Goal: Task Accomplishment & Management: Complete application form

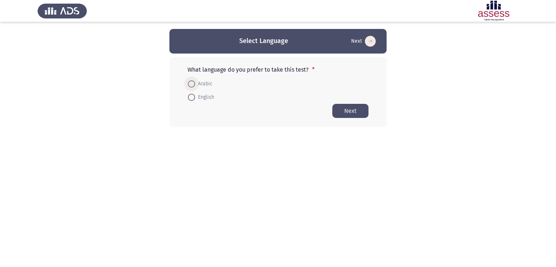
click at [193, 86] on span at bounding box center [191, 83] width 7 height 7
click at [193, 86] on input "Arabic" at bounding box center [191, 83] width 7 height 7
radio input "true"
click at [351, 112] on button "Next" at bounding box center [351, 111] width 36 height 14
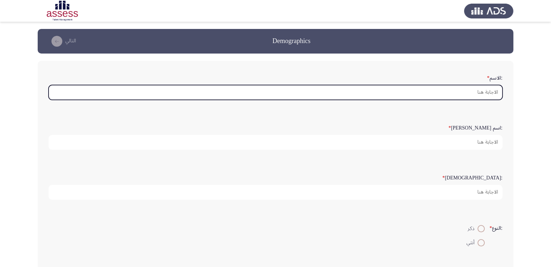
click at [389, 93] on input ":الاسم *" at bounding box center [276, 92] width 454 height 15
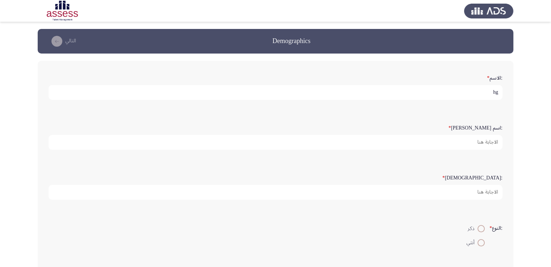
type input "h"
type input "الباسل"
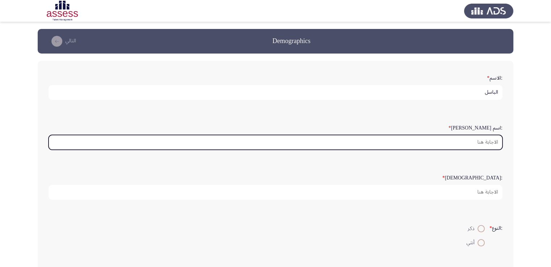
click at [429, 142] on input ":اسم [PERSON_NAME] *" at bounding box center [276, 142] width 454 height 15
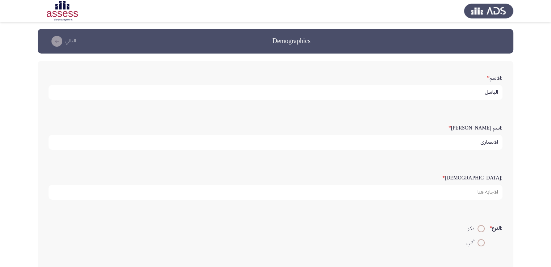
type input "الانصاري"
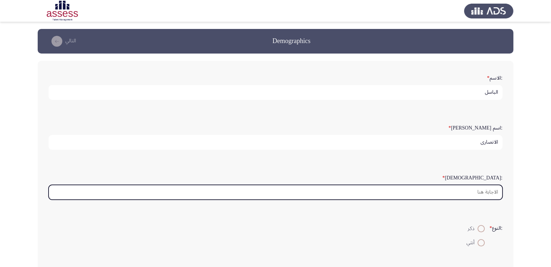
click at [446, 190] on input ":[DEMOGRAPHIC_DATA] *" at bounding box center [276, 192] width 454 height 15
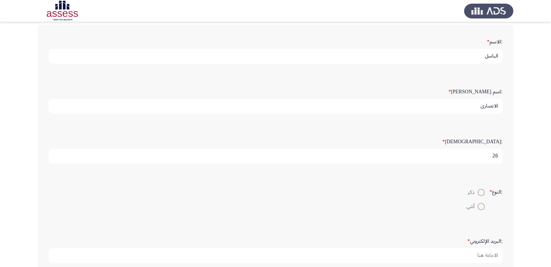
scroll to position [36, 0]
type input "26"
click at [478, 191] on span at bounding box center [480, 192] width 7 height 7
click at [478, 191] on input "ذكر" at bounding box center [480, 192] width 7 height 7
radio input "true"
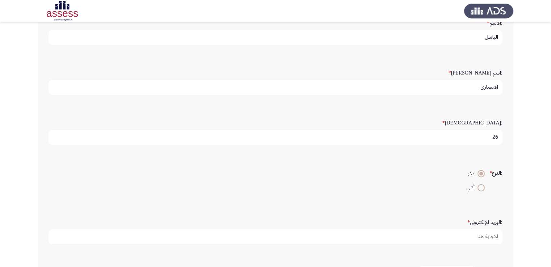
scroll to position [65, 0]
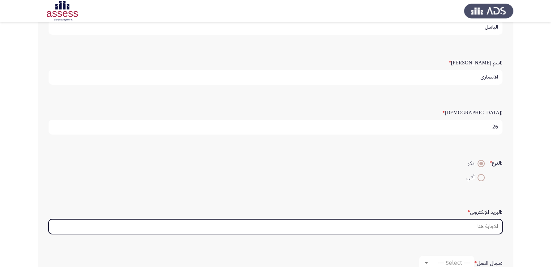
click at [422, 223] on input ":البريد الإلكتروني *" at bounding box center [276, 227] width 454 height 15
type input "ل"
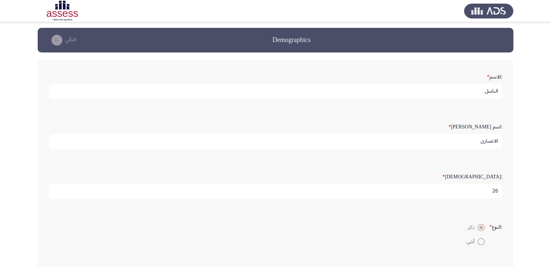
scroll to position [0, 0]
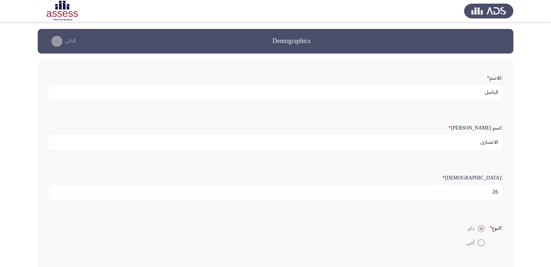
type input "[EMAIL_ADDRESS][DOMAIN_NAME]"
click at [447, 92] on input "الباسل" at bounding box center [276, 92] width 454 height 15
type input "A"
type input "h"
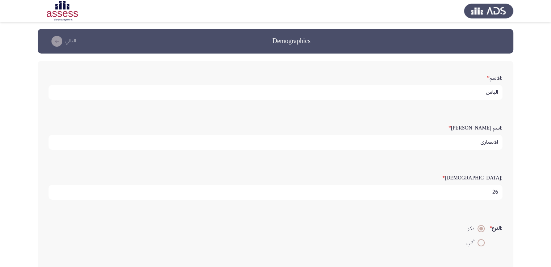
type input "الباسل"
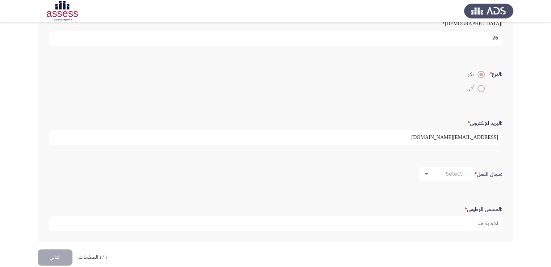
scroll to position [163, 0]
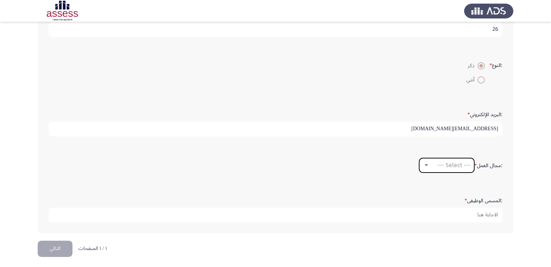
click at [442, 164] on span "--- Select ---" at bounding box center [454, 165] width 33 height 7
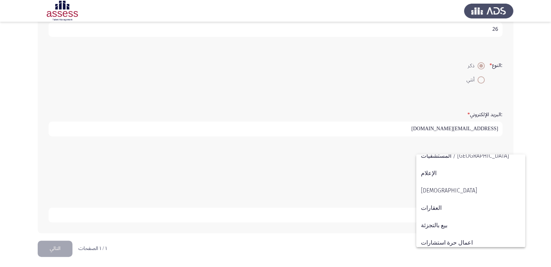
scroll to position [191, 0]
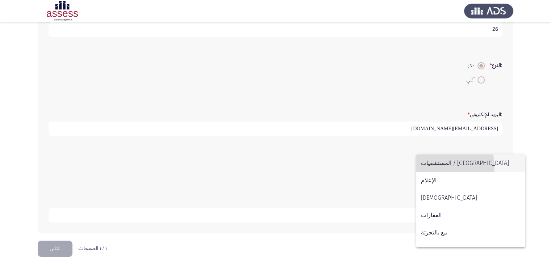
click at [444, 167] on span "المستشفيات / [GEOGRAPHIC_DATA]" at bounding box center [471, 163] width 100 height 17
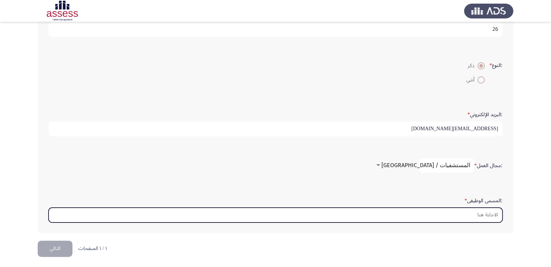
click at [452, 210] on input ":المسمى الوظيفى *" at bounding box center [276, 215] width 454 height 15
type input "؛"
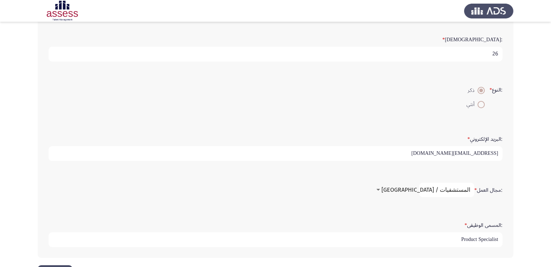
scroll to position [163, 0]
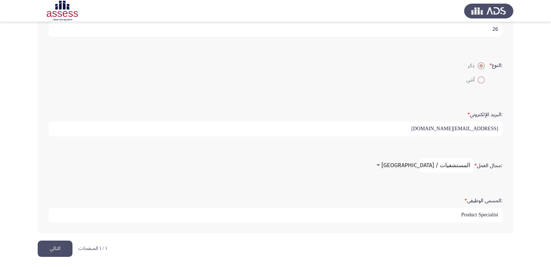
type input "Product Specialist"
click at [56, 247] on button "التالي" at bounding box center [55, 249] width 35 height 16
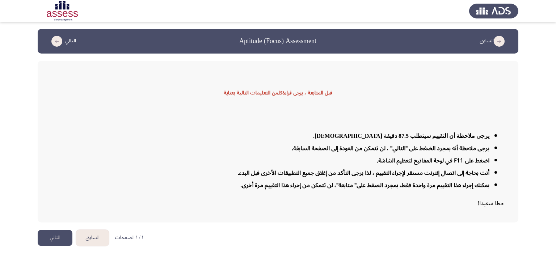
click at [58, 239] on button "التالي" at bounding box center [55, 238] width 35 height 16
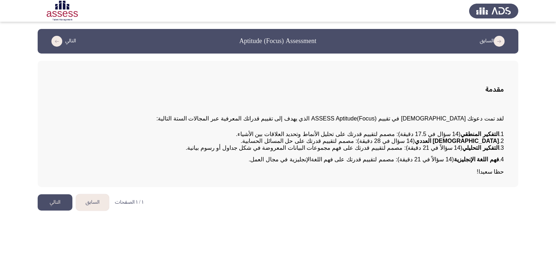
click at [66, 204] on button "التالي" at bounding box center [55, 203] width 35 height 16
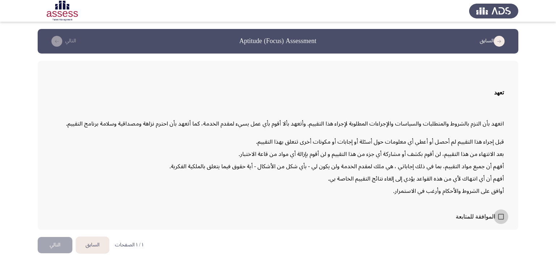
click at [499, 216] on span at bounding box center [502, 217] width 6 height 6
click at [501, 220] on input "الموافقة للمتابعة" at bounding box center [501, 220] width 0 height 0
checkbox input "true"
click at [49, 241] on button "التالي" at bounding box center [55, 245] width 35 height 16
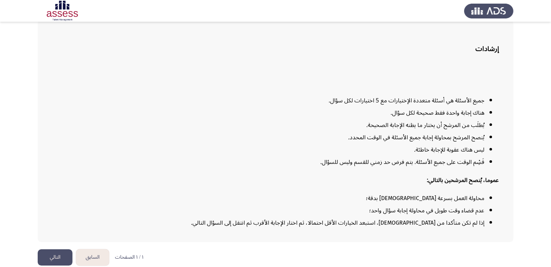
scroll to position [44, 0]
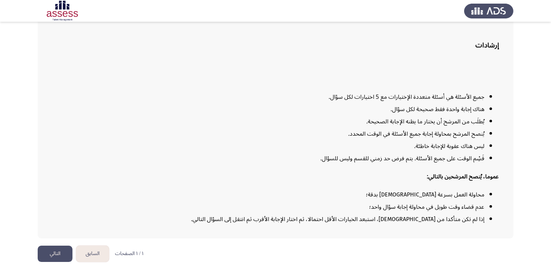
click at [62, 247] on button "التالي" at bounding box center [55, 254] width 35 height 16
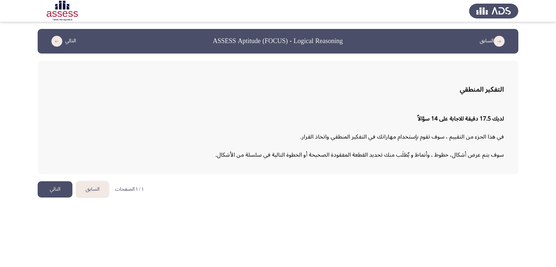
click at [57, 191] on button "التالي" at bounding box center [55, 190] width 35 height 16
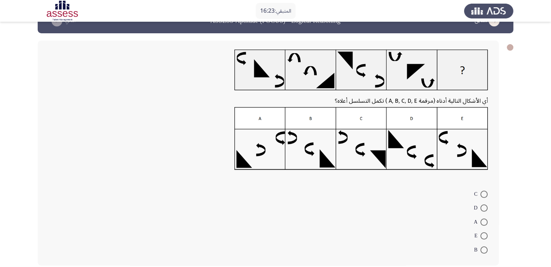
scroll to position [19, 0]
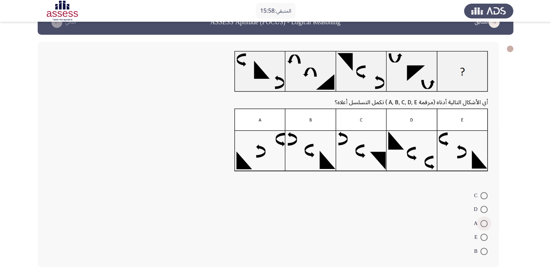
click at [484, 221] on span at bounding box center [483, 223] width 7 height 7
click at [484, 221] on input "A" at bounding box center [483, 223] width 7 height 7
radio input "true"
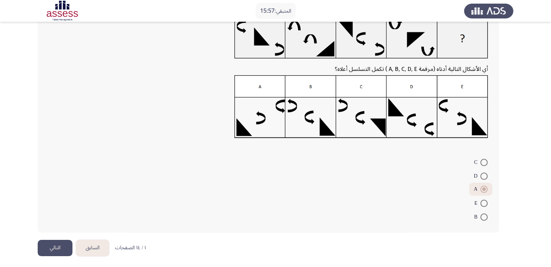
scroll to position [54, 0]
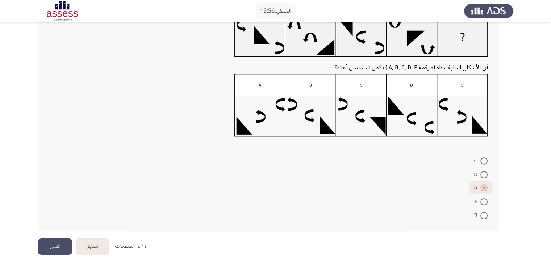
click at [63, 254] on button "التالي" at bounding box center [55, 247] width 35 height 16
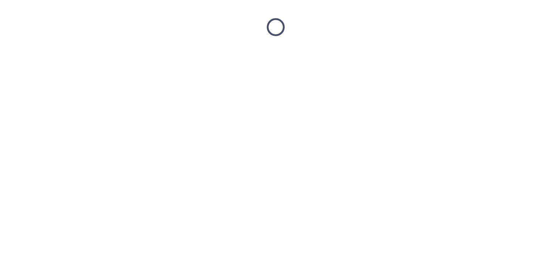
scroll to position [0, 0]
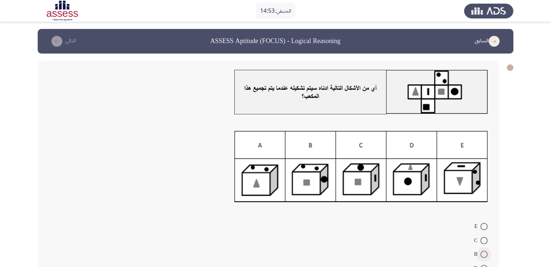
click at [484, 256] on span at bounding box center [483, 254] width 7 height 7
click at [484, 256] on input "B" at bounding box center [483, 254] width 7 height 7
radio input "true"
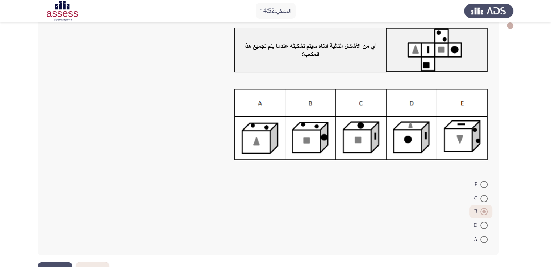
scroll to position [66, 0]
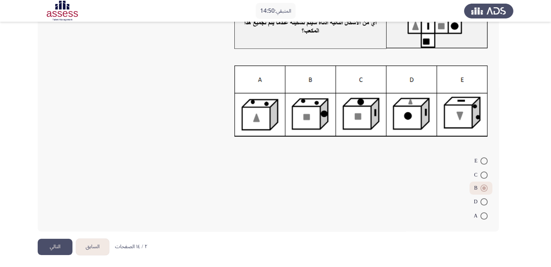
click at [48, 244] on button "التالي" at bounding box center [55, 247] width 35 height 16
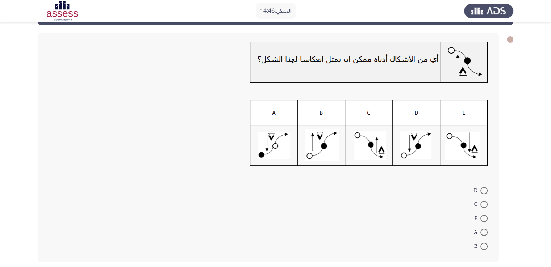
scroll to position [28, 0]
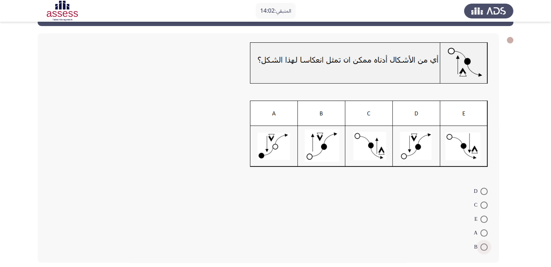
click at [481, 245] on span at bounding box center [483, 247] width 7 height 7
click at [481, 245] on input "B" at bounding box center [483, 247] width 7 height 7
radio input "true"
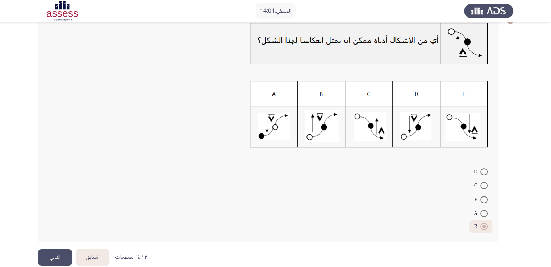
scroll to position [58, 0]
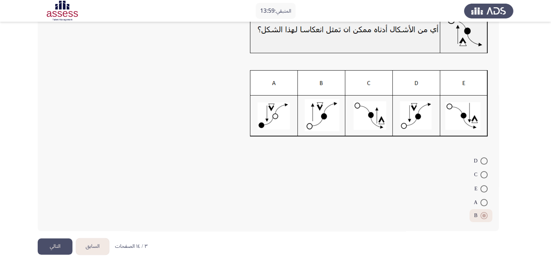
click at [61, 242] on button "التالي" at bounding box center [55, 247] width 35 height 16
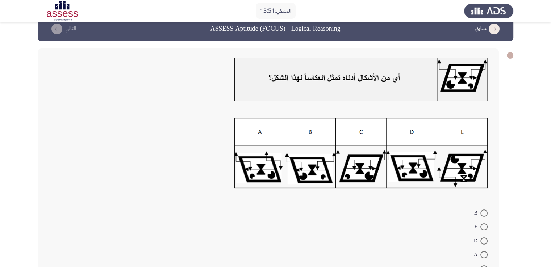
scroll to position [12, 0]
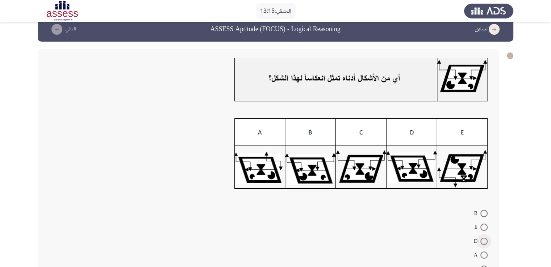
click at [483, 240] on span at bounding box center [483, 241] width 7 height 7
click at [483, 240] on input "D" at bounding box center [483, 241] width 7 height 7
radio input "true"
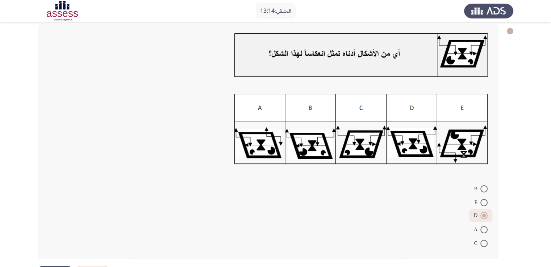
scroll to position [64, 0]
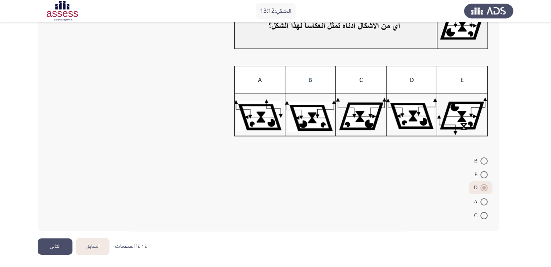
click at [65, 244] on button "التالي" at bounding box center [55, 247] width 35 height 16
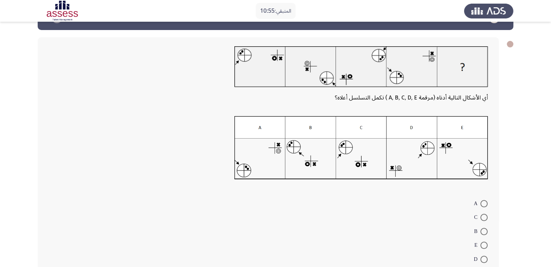
scroll to position [30, 0]
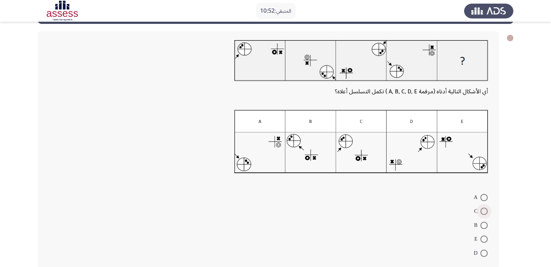
click at [485, 212] on span at bounding box center [483, 211] width 7 height 7
click at [485, 212] on input "C" at bounding box center [483, 211] width 7 height 7
radio input "true"
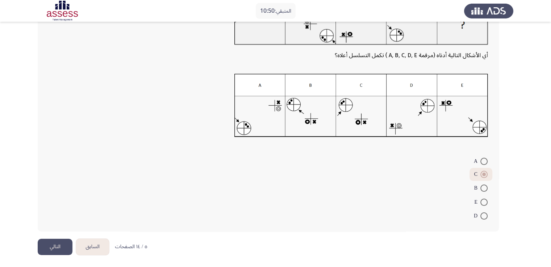
click at [48, 250] on button "التالي" at bounding box center [55, 247] width 35 height 16
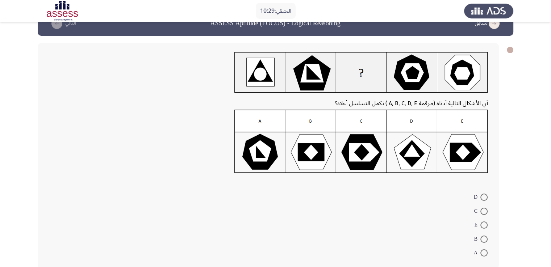
scroll to position [18, 0]
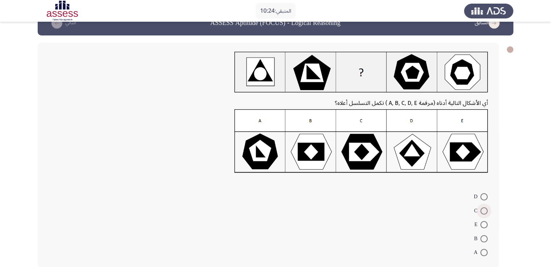
click at [483, 209] on span at bounding box center [483, 211] width 7 height 7
click at [483, 209] on input "C" at bounding box center [483, 211] width 7 height 7
radio input "true"
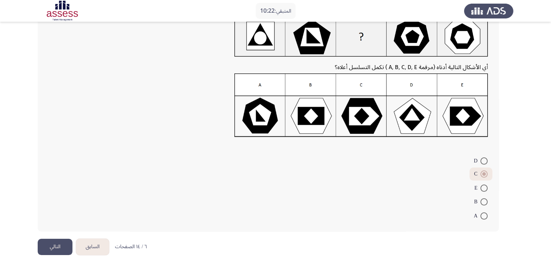
click at [54, 240] on button "التالي" at bounding box center [55, 247] width 35 height 16
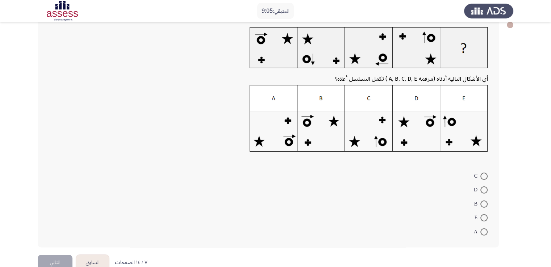
scroll to position [58, 0]
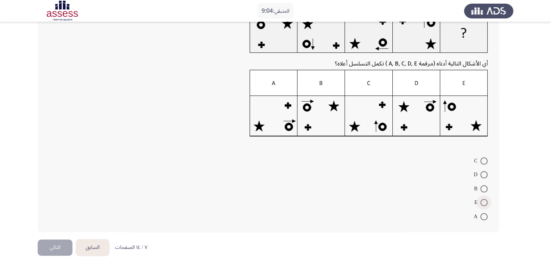
click at [480, 203] on span at bounding box center [483, 202] width 7 height 7
click at [480, 203] on input "E" at bounding box center [483, 202] width 7 height 7
radio input "true"
click at [57, 248] on button "التالي" at bounding box center [55, 247] width 35 height 16
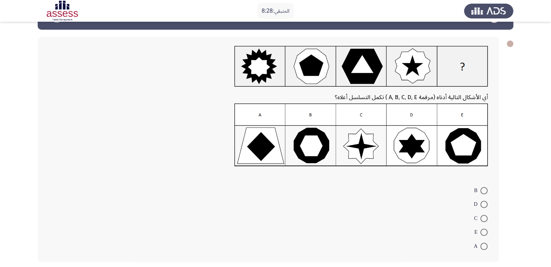
scroll to position [30, 0]
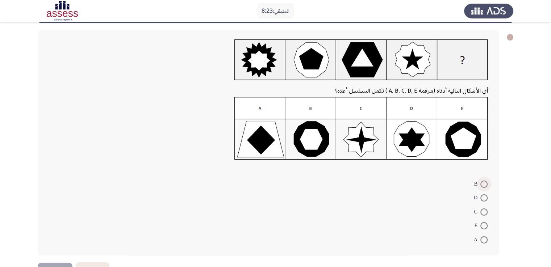
click at [486, 184] on span at bounding box center [483, 184] width 7 height 7
click at [486, 184] on input "B" at bounding box center [483, 184] width 7 height 7
radio input "true"
click at [53, 264] on button "التالي" at bounding box center [55, 270] width 35 height 16
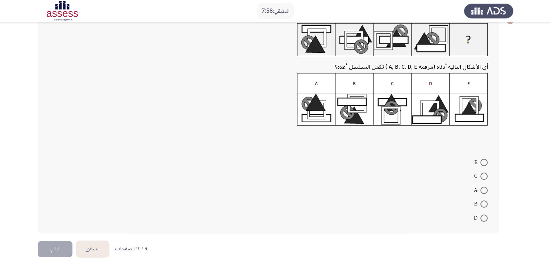
scroll to position [49, 0]
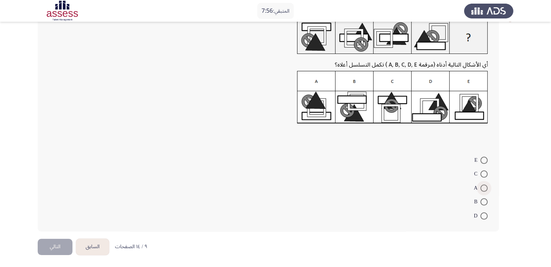
click at [481, 187] on span at bounding box center [483, 188] width 7 height 7
click at [481, 187] on input "A" at bounding box center [483, 188] width 7 height 7
radio input "true"
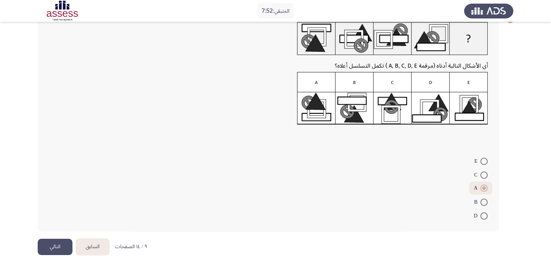
click at [62, 241] on button "التالي" at bounding box center [55, 247] width 35 height 16
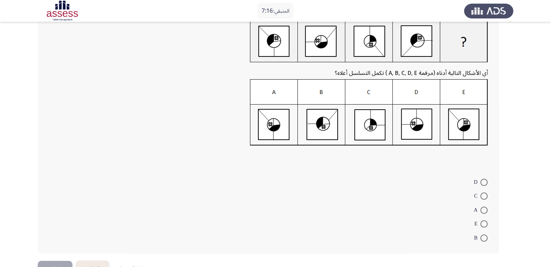
scroll to position [71, 0]
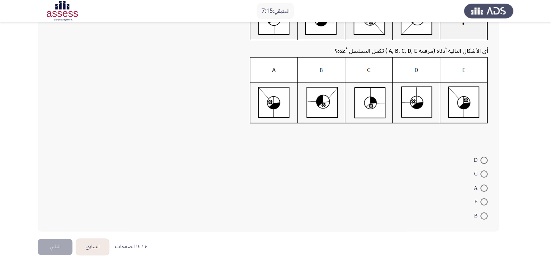
click at [487, 187] on span at bounding box center [483, 188] width 7 height 7
click at [487, 187] on input "A" at bounding box center [483, 188] width 7 height 7
radio input "true"
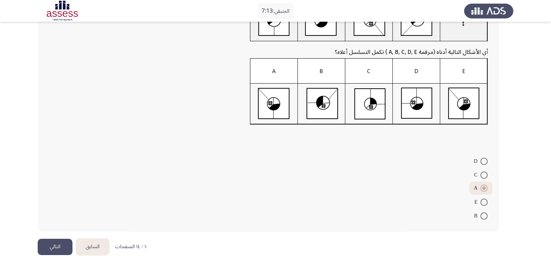
click at [59, 250] on button "التالي" at bounding box center [55, 247] width 35 height 16
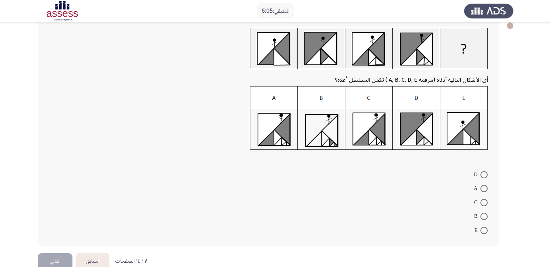
scroll to position [42, 0]
click at [485, 188] on span at bounding box center [483, 188] width 7 height 7
click at [485, 188] on input "A" at bounding box center [483, 188] width 7 height 7
radio input "true"
click at [59, 258] on button "التالي" at bounding box center [55, 260] width 35 height 16
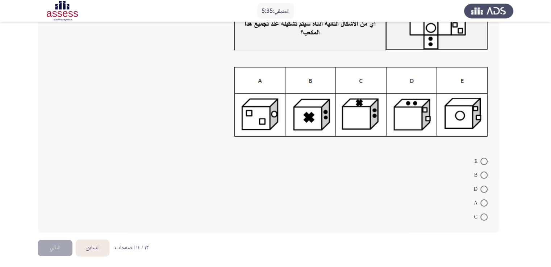
scroll to position [62, 0]
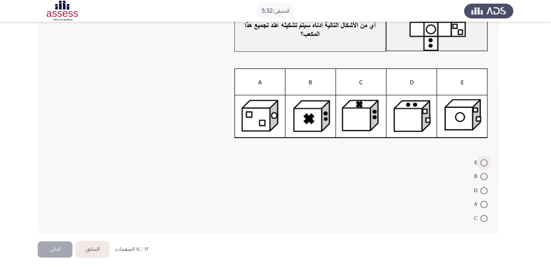
click at [485, 164] on span at bounding box center [483, 162] width 7 height 7
click at [485, 164] on input "E" at bounding box center [483, 162] width 7 height 7
radio input "true"
click at [58, 245] on button "التالي" at bounding box center [55, 249] width 35 height 16
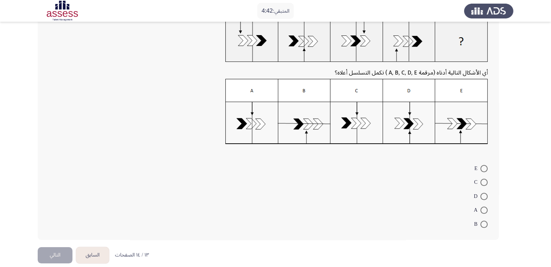
scroll to position [51, 0]
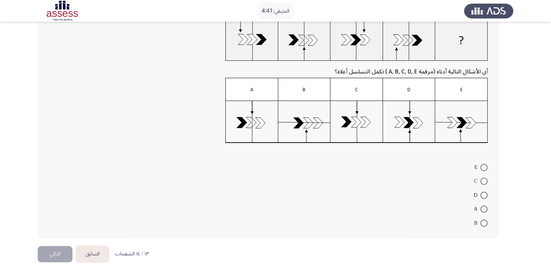
click at [482, 206] on span at bounding box center [483, 209] width 7 height 7
click at [482, 206] on input "A" at bounding box center [483, 209] width 7 height 7
radio input "true"
click at [62, 254] on button "التالي" at bounding box center [55, 253] width 35 height 16
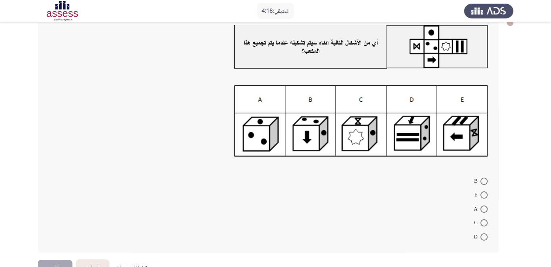
scroll to position [53, 0]
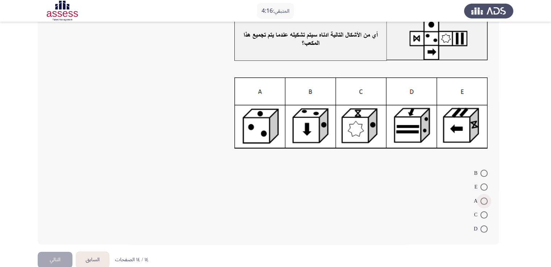
click at [480, 202] on span at bounding box center [483, 201] width 7 height 7
click at [480, 202] on input "A" at bounding box center [483, 201] width 7 height 7
radio input "true"
click at [54, 255] on button "التالي" at bounding box center [55, 259] width 35 height 16
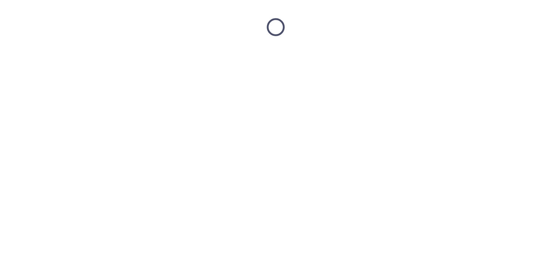
scroll to position [0, 0]
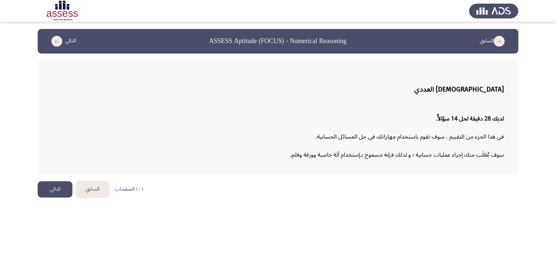
click at [51, 189] on button "التالي" at bounding box center [55, 190] width 35 height 16
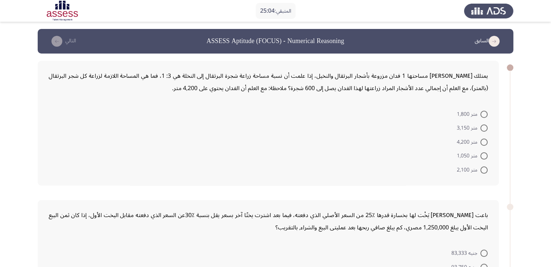
click at [481, 158] on span at bounding box center [483, 156] width 7 height 7
click at [481, 158] on input "متر 1,050" at bounding box center [483, 156] width 7 height 7
radio input "true"
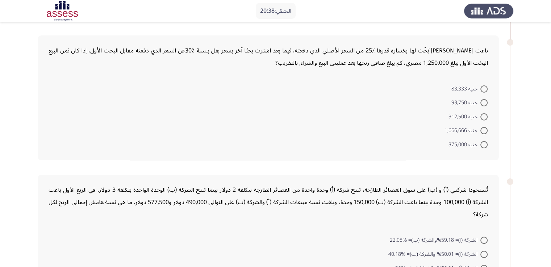
scroll to position [164, 0]
click at [484, 143] on span at bounding box center [483, 144] width 7 height 7
click at [484, 143] on input "جنيه 375,000" at bounding box center [483, 144] width 7 height 7
radio input "true"
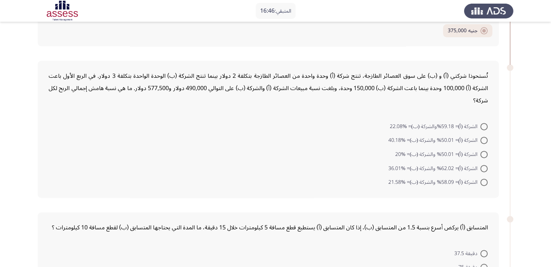
scroll to position [276, 0]
click at [483, 125] on span at bounding box center [483, 127] width 7 height 7
click at [483, 125] on input "الشركة (أ)= 59.18%والشركة (ب)= %22.08" at bounding box center [483, 127] width 7 height 7
radio input "true"
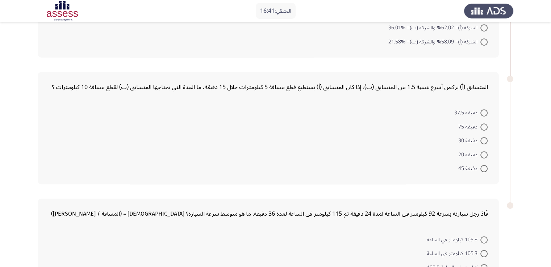
scroll to position [417, 0]
click at [487, 139] on span at bounding box center [483, 140] width 7 height 7
click at [487, 139] on input "دقيقة 30" at bounding box center [483, 140] width 7 height 7
radio input "true"
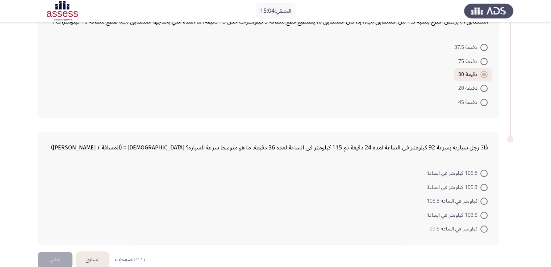
scroll to position [493, 0]
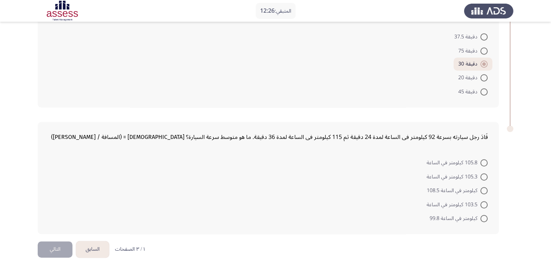
click at [485, 174] on span at bounding box center [483, 177] width 7 height 7
click at [485, 174] on input "105.3 كيلومتر في الساعة" at bounding box center [483, 177] width 7 height 7
radio input "true"
click at [53, 245] on button "التالي" at bounding box center [55, 250] width 35 height 16
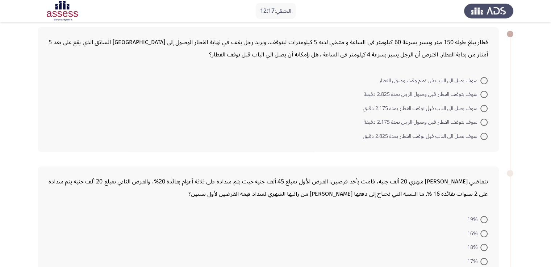
scroll to position [23, 0]
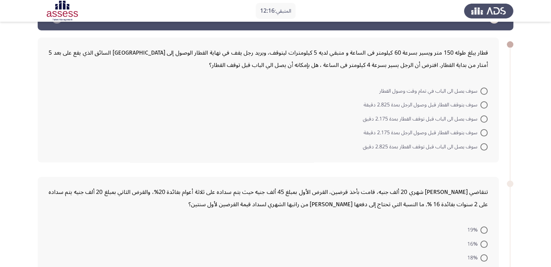
click at [487, 118] on span at bounding box center [483, 119] width 7 height 7
click at [487, 118] on input "سوف يصل الى الباب قبل توقف القطار بمدة 2.175 دقيق" at bounding box center [483, 119] width 7 height 7
radio input "true"
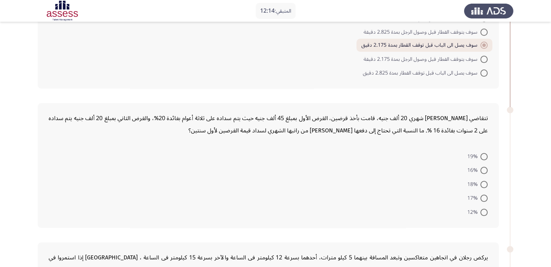
scroll to position [106, 0]
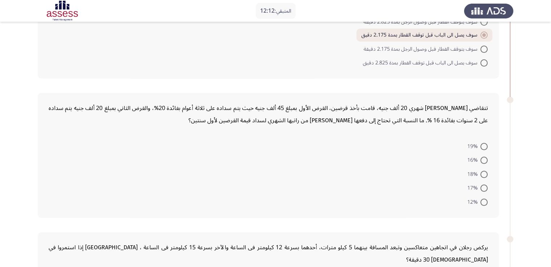
click at [485, 174] on span at bounding box center [483, 174] width 7 height 7
click at [485, 174] on input "18%" at bounding box center [483, 174] width 7 height 7
radio input "true"
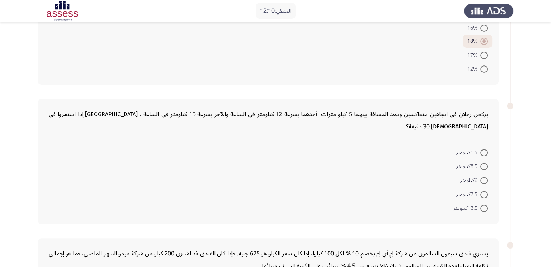
scroll to position [241, 0]
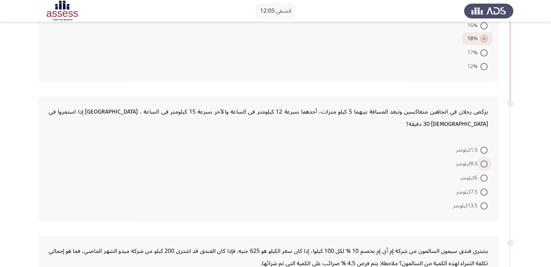
click at [483, 162] on span at bounding box center [483, 163] width 7 height 7
click at [483, 162] on input "8.5كيلومتر" at bounding box center [483, 163] width 7 height 7
radio input "true"
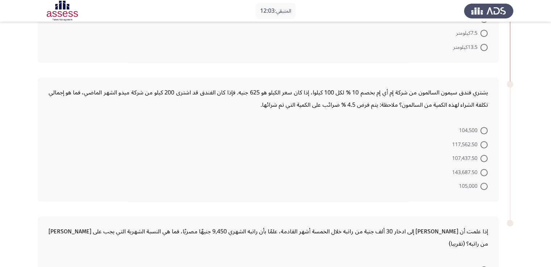
scroll to position [400, 0]
click at [486, 141] on span at bounding box center [483, 144] width 7 height 7
click at [486, 141] on input "117,562.50" at bounding box center [483, 144] width 7 height 7
radio input "true"
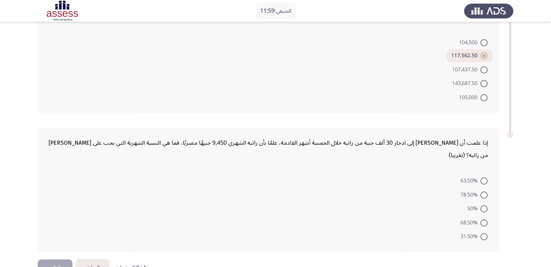
scroll to position [505, 0]
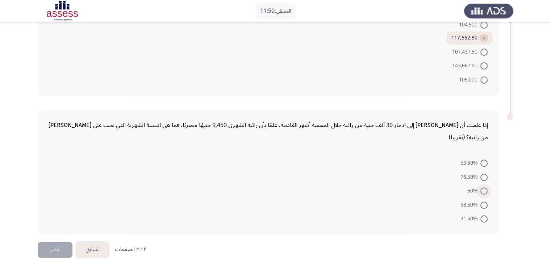
click at [482, 188] on span at bounding box center [483, 191] width 7 height 7
click at [482, 188] on input "50%" at bounding box center [483, 191] width 7 height 7
radio input "true"
click at [61, 242] on button "التالي" at bounding box center [55, 250] width 35 height 16
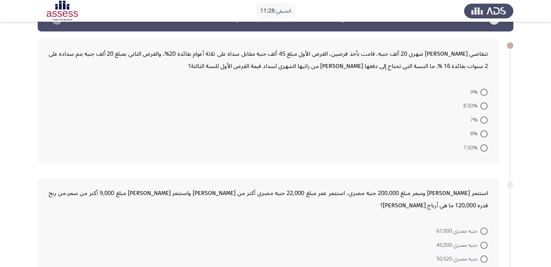
scroll to position [22, 0]
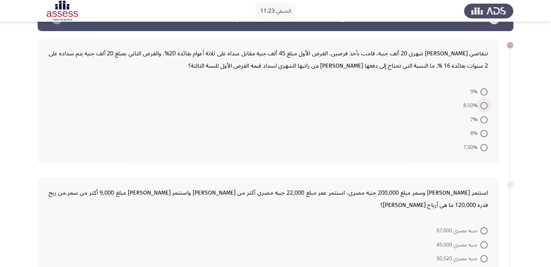
click at [485, 106] on span at bounding box center [483, 105] width 7 height 7
click at [485, 106] on input "8.50%" at bounding box center [483, 105] width 7 height 7
radio input "true"
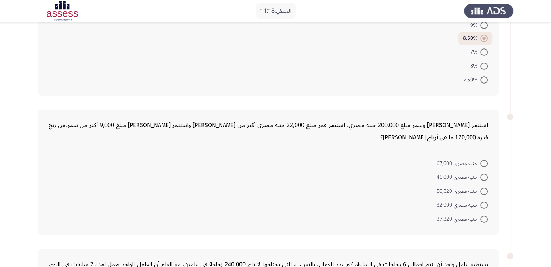
scroll to position [89, 0]
click at [485, 67] on span at bounding box center [483, 66] width 7 height 7
click at [485, 67] on input "8%" at bounding box center [483, 66] width 7 height 7
radio input "true"
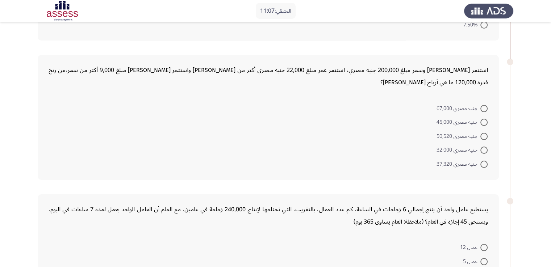
scroll to position [144, 0]
click at [484, 147] on span at bounding box center [483, 150] width 7 height 7
click at [484, 147] on input "جنيه مصري 32,000" at bounding box center [483, 150] width 7 height 7
radio input "true"
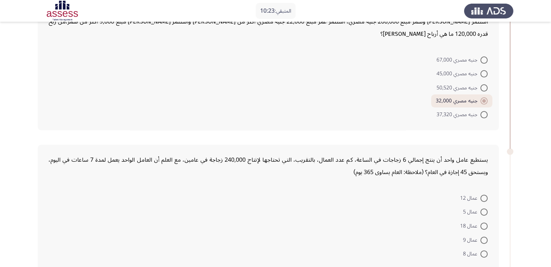
scroll to position [254, 0]
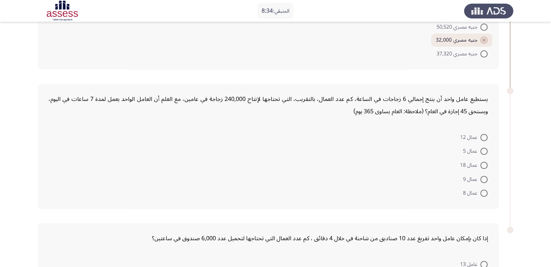
click at [481, 176] on span at bounding box center [483, 179] width 7 height 7
click at [481, 176] on input "عمال 9" at bounding box center [483, 179] width 7 height 7
radio input "true"
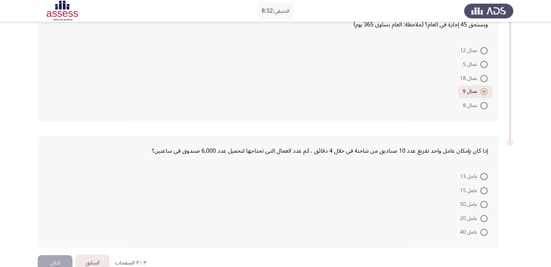
scroll to position [343, 0]
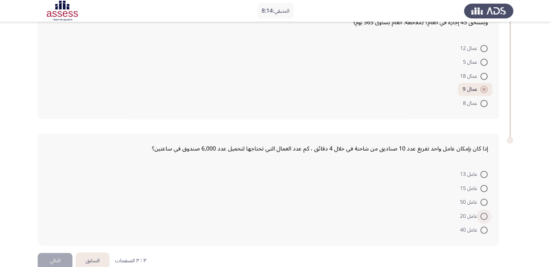
click at [485, 213] on span at bounding box center [483, 216] width 7 height 7
click at [485, 213] on input "عامل 20" at bounding box center [483, 216] width 7 height 7
radio input "true"
click at [59, 253] on button "التالي" at bounding box center [55, 261] width 35 height 16
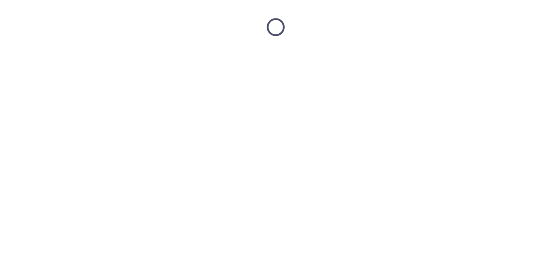
scroll to position [0, 0]
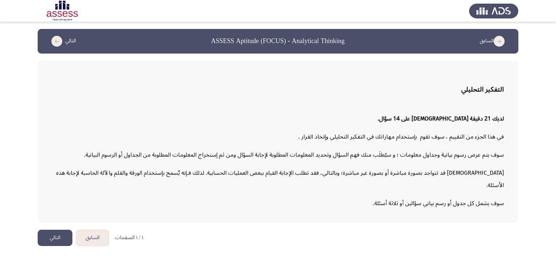
click at [48, 230] on button "التالي" at bounding box center [55, 238] width 35 height 16
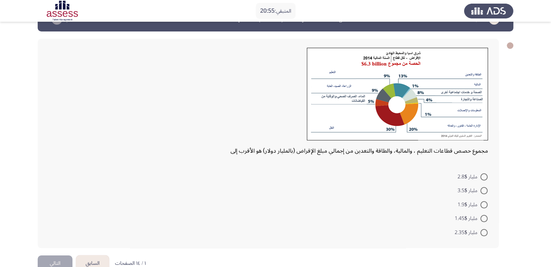
scroll to position [22, 0]
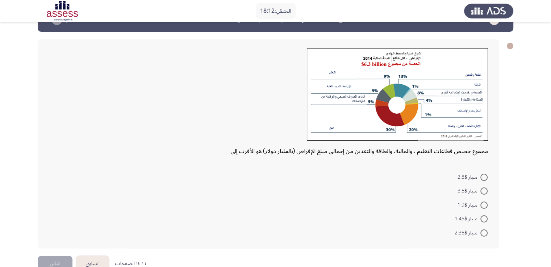
click at [484, 219] on span at bounding box center [483, 219] width 7 height 7
click at [484, 219] on input "مليار $1.45" at bounding box center [483, 219] width 7 height 7
radio input "true"
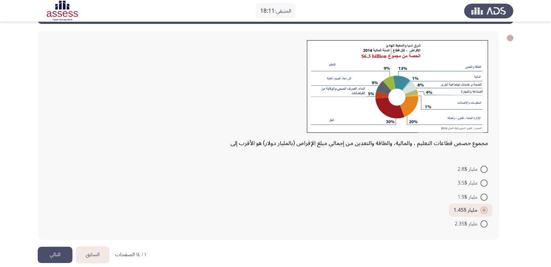
scroll to position [38, 0]
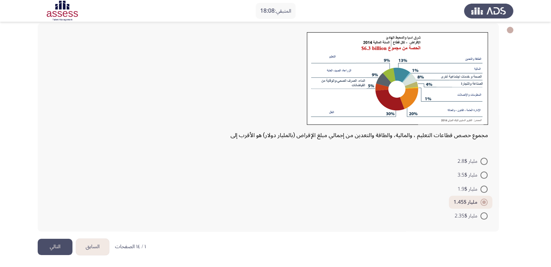
click at [49, 246] on button "التالي" at bounding box center [55, 247] width 35 height 16
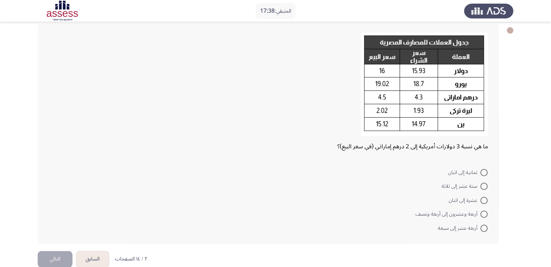
scroll to position [37, 0]
click at [482, 174] on span at bounding box center [483, 173] width 7 height 7
click at [482, 174] on input "ثمانية إلى اثنان" at bounding box center [483, 173] width 7 height 7
radio input "true"
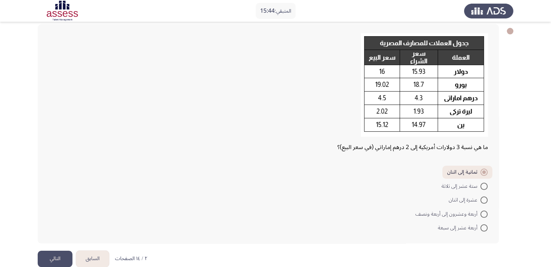
click at [59, 260] on button "التالي" at bounding box center [55, 259] width 35 height 16
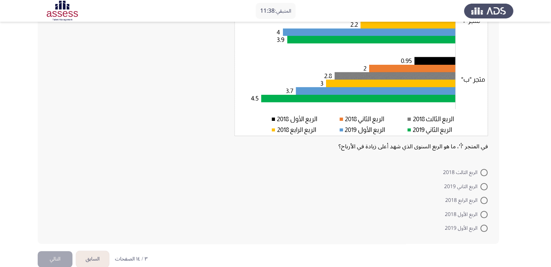
scroll to position [110, 0]
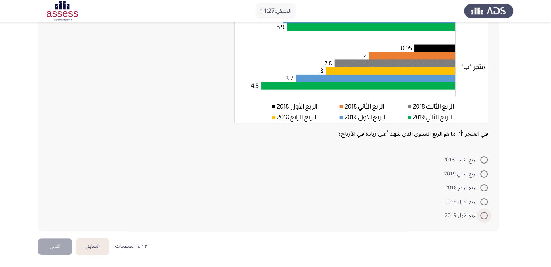
click at [482, 216] on span at bounding box center [483, 215] width 7 height 7
click at [482, 216] on input "الربع الأول 2019" at bounding box center [483, 215] width 7 height 7
radio input "true"
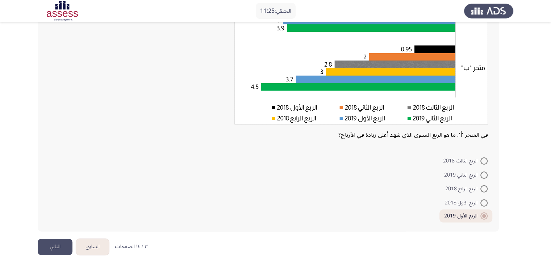
click at [56, 241] on button "التالي" at bounding box center [55, 247] width 35 height 16
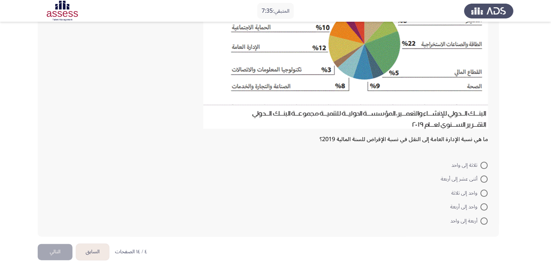
scroll to position [114, 0]
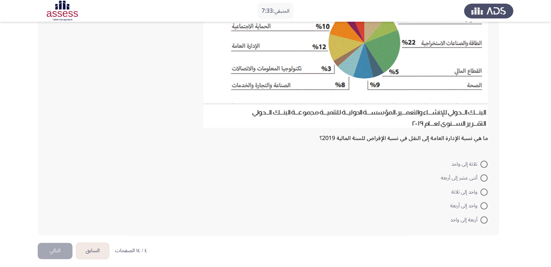
click at [485, 164] on span at bounding box center [483, 164] width 7 height 7
click at [485, 164] on input "ثلاثة إلى واحد" at bounding box center [483, 164] width 7 height 7
radio input "true"
click at [57, 254] on button "التالي" at bounding box center [55, 250] width 35 height 16
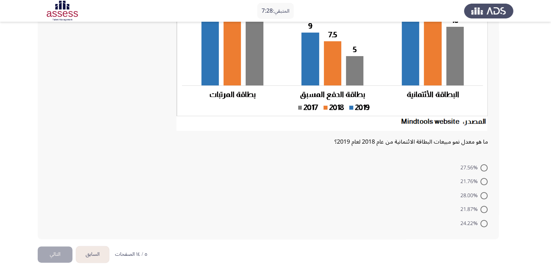
scroll to position [130, 0]
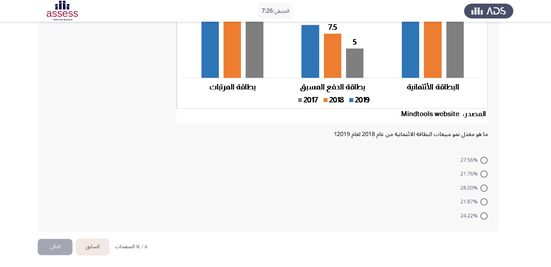
click at [483, 172] on span at bounding box center [483, 174] width 7 height 7
click at [483, 172] on input "21.76%" at bounding box center [483, 174] width 7 height 7
radio input "true"
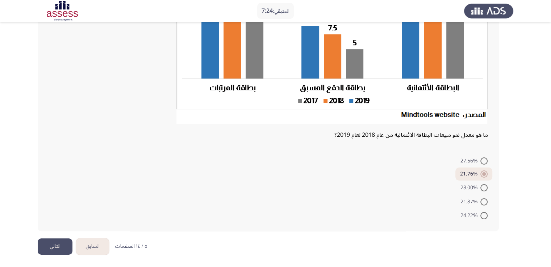
click at [54, 246] on button "التالي" at bounding box center [55, 247] width 35 height 16
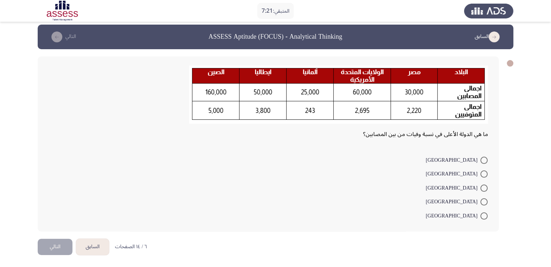
scroll to position [0, 0]
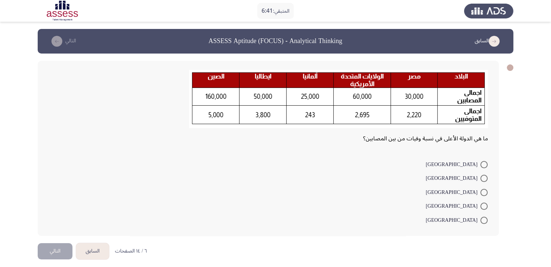
click at [483, 220] on span at bounding box center [483, 220] width 7 height 7
click at [483, 220] on input "[GEOGRAPHIC_DATA]" at bounding box center [483, 220] width 7 height 7
radio input "true"
click at [62, 245] on button "التالي" at bounding box center [55, 250] width 35 height 16
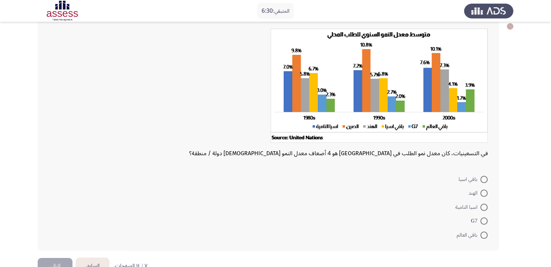
scroll to position [43, 0]
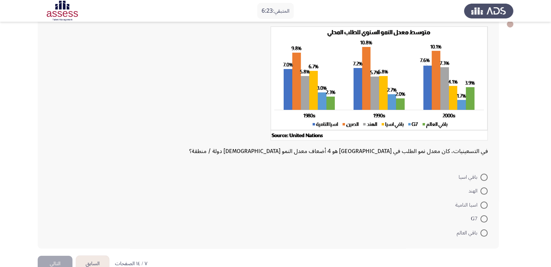
click at [481, 232] on span at bounding box center [483, 233] width 7 height 7
click at [481, 232] on input "باقي العالم" at bounding box center [483, 233] width 7 height 7
radio input "true"
click at [54, 260] on button "التالي" at bounding box center [55, 263] width 35 height 16
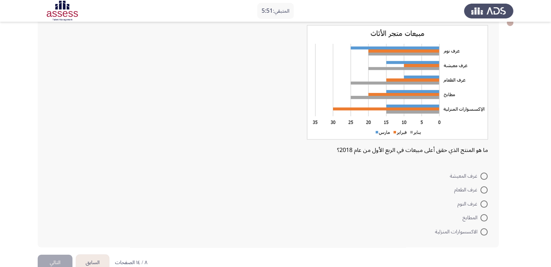
scroll to position [49, 0]
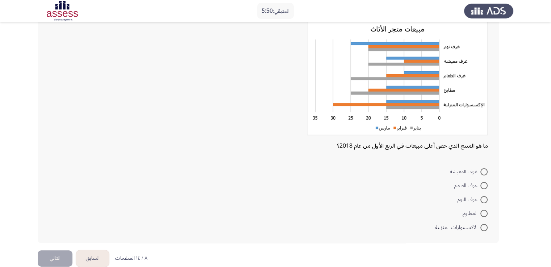
click at [484, 227] on span at bounding box center [483, 227] width 7 height 7
click at [484, 227] on input "الاكسسوارات المنزلية" at bounding box center [483, 227] width 7 height 7
radio input "true"
click at [54, 255] on button "التالي" at bounding box center [55, 258] width 35 height 16
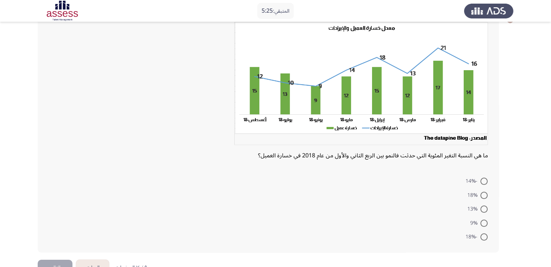
scroll to position [51, 0]
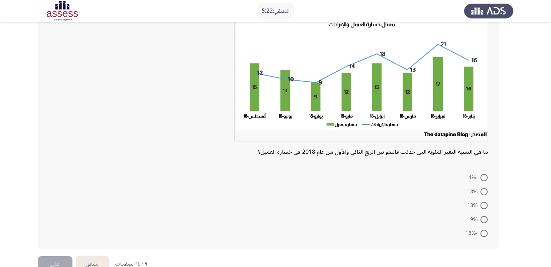
click at [484, 230] on span at bounding box center [483, 233] width 7 height 7
click at [484, 230] on input "-18%" at bounding box center [483, 233] width 7 height 7
radio input "true"
click at [61, 261] on button "التالي" at bounding box center [55, 264] width 35 height 16
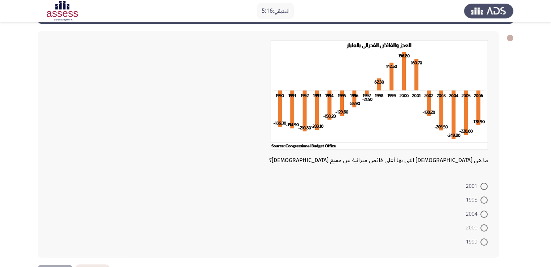
scroll to position [31, 0]
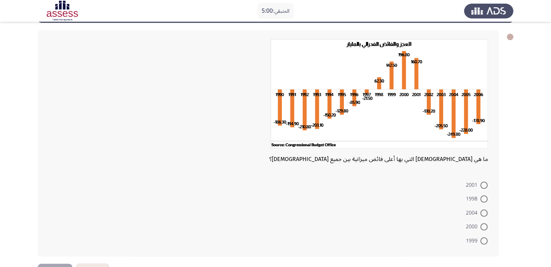
click at [485, 226] on span at bounding box center [483, 227] width 7 height 7
click at [485, 226] on input "2000" at bounding box center [483, 227] width 7 height 7
radio input "true"
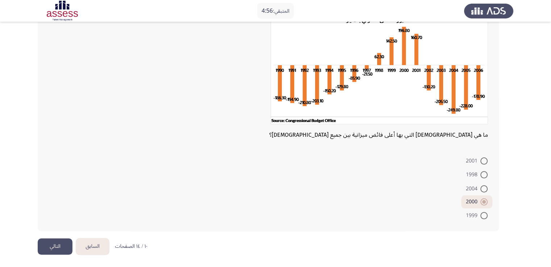
click at [46, 250] on button "التالي" at bounding box center [55, 247] width 35 height 16
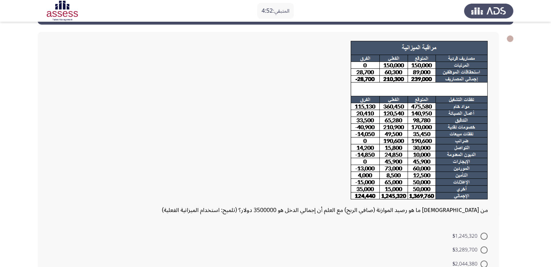
scroll to position [26, 0]
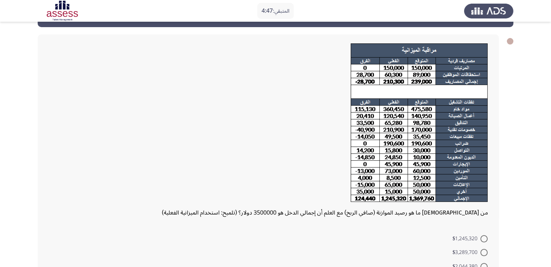
click at [457, 134] on img at bounding box center [419, 122] width 137 height 159
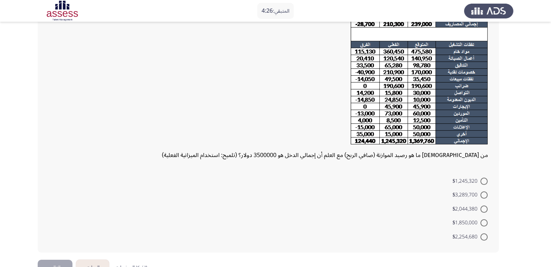
scroll to position [105, 0]
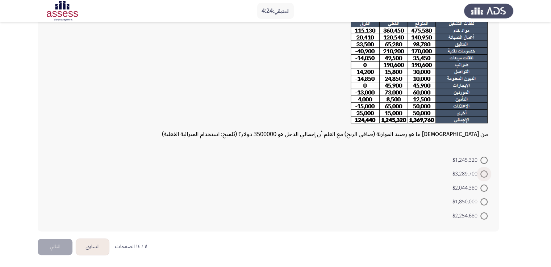
click at [483, 177] on span at bounding box center [483, 174] width 7 height 7
click at [483, 177] on input "$3,289,700" at bounding box center [483, 174] width 7 height 7
radio input "true"
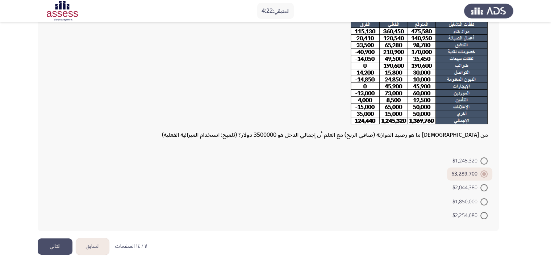
click at [66, 244] on button "التالي" at bounding box center [55, 247] width 35 height 16
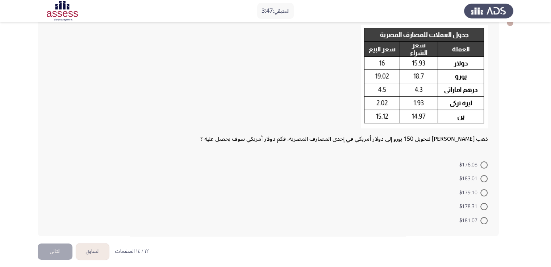
scroll to position [45, 0]
click at [481, 194] on span at bounding box center [483, 193] width 7 height 7
click at [481, 194] on input "$179.10" at bounding box center [483, 193] width 7 height 7
radio input "true"
click at [54, 255] on button "التالي" at bounding box center [55, 251] width 35 height 16
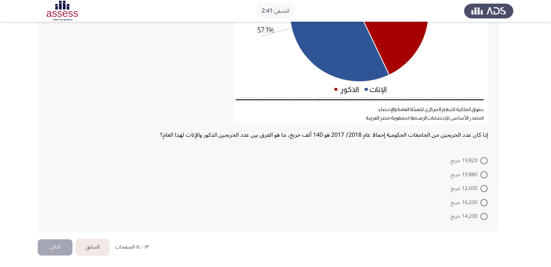
scroll to position [156, 0]
click at [479, 186] on span "12,000 خريج" at bounding box center [466, 188] width 30 height 9
click at [480, 186] on input "12,000 خريج" at bounding box center [483, 187] width 7 height 7
radio input "true"
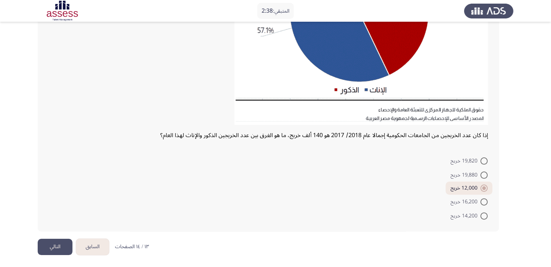
click at [56, 243] on button "التالي" at bounding box center [55, 247] width 35 height 16
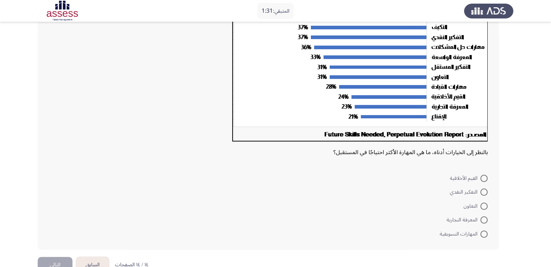
scroll to position [122, 0]
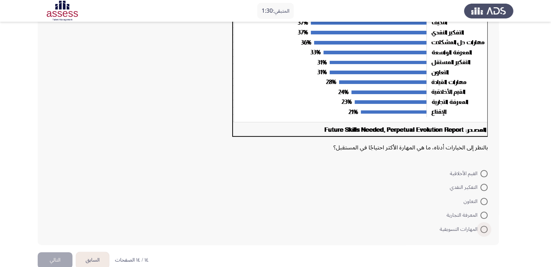
click at [480, 227] on span at bounding box center [483, 229] width 7 height 7
click at [480, 227] on input "المهارات التسويقية" at bounding box center [483, 229] width 7 height 7
radio input "true"
click at [64, 260] on button "التالي" at bounding box center [55, 259] width 35 height 16
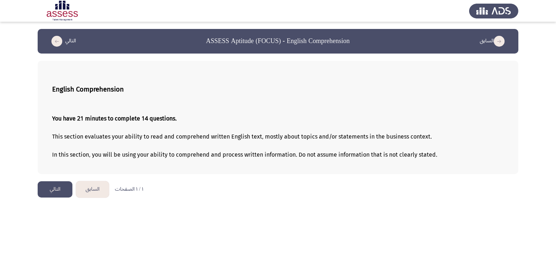
click at [58, 195] on button "التالي" at bounding box center [55, 190] width 35 height 16
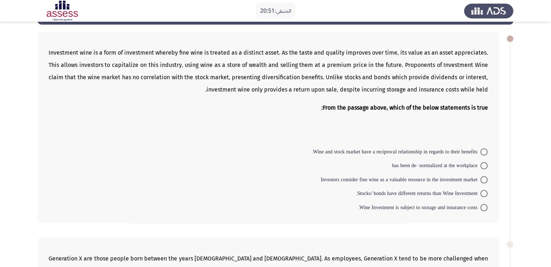
scroll to position [29, 0]
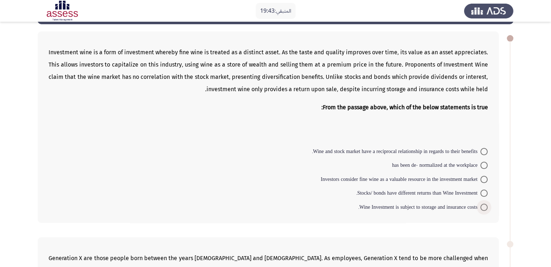
click at [482, 206] on span at bounding box center [483, 207] width 7 height 7
click at [482, 206] on input "Wine Investment is subject to storage and insurance costs." at bounding box center [483, 207] width 7 height 7
radio input "true"
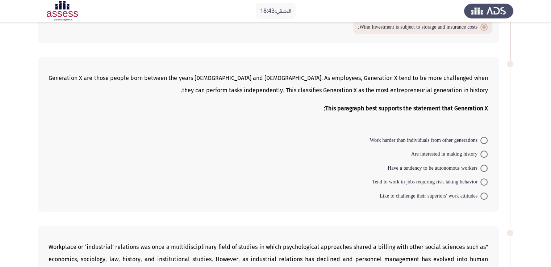
scroll to position [210, 0]
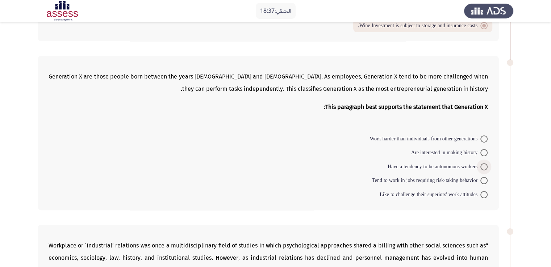
click at [485, 166] on span at bounding box center [483, 166] width 7 height 7
click at [485, 166] on input "Have a tendency to be autonomous workers" at bounding box center [483, 166] width 7 height 7
radio input "true"
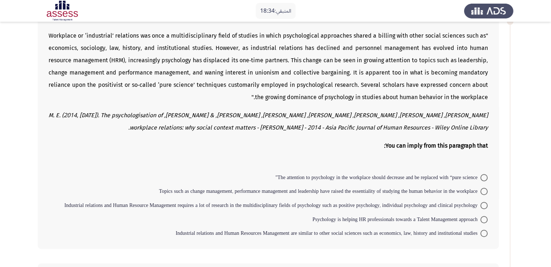
scroll to position [417, 0]
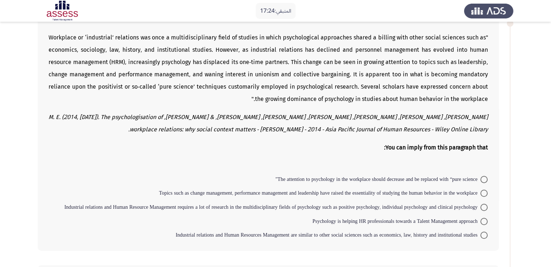
click at [484, 232] on span at bounding box center [483, 235] width 7 height 7
click at [484, 232] on input "Industrial relations and Human Resources Management are similar to other social…" at bounding box center [483, 235] width 7 height 7
radio input "true"
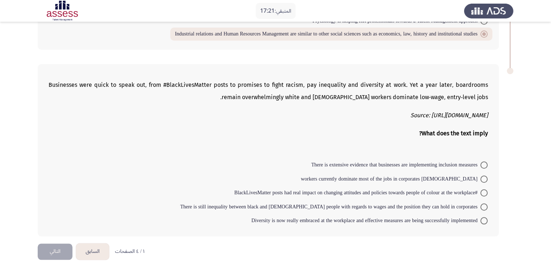
scroll to position [619, 0]
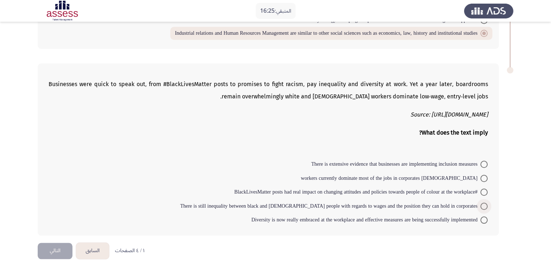
click at [483, 203] on span at bounding box center [483, 206] width 7 height 7
click at [483, 203] on input "There is still inequality between black and [DEMOGRAPHIC_DATA] people with rega…" at bounding box center [483, 206] width 7 height 7
radio input "true"
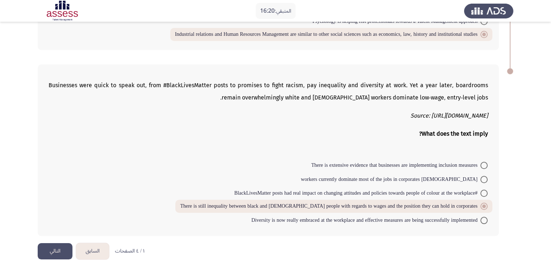
click at [61, 245] on button "التالي" at bounding box center [55, 251] width 35 height 16
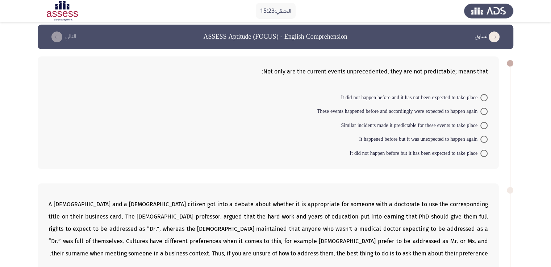
scroll to position [4, 0]
click at [486, 96] on span at bounding box center [483, 97] width 7 height 7
click at [486, 96] on input "It did not happen before and it has not been expected to take place" at bounding box center [483, 97] width 7 height 7
radio input "true"
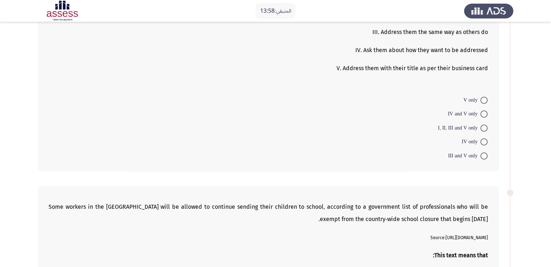
scroll to position [291, 0]
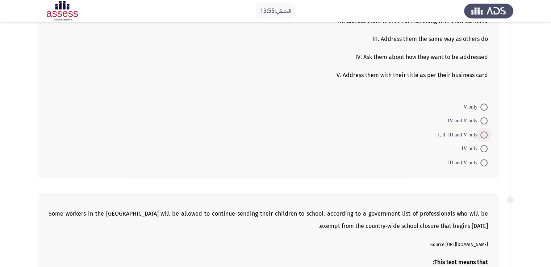
click at [484, 132] on span at bounding box center [483, 135] width 7 height 7
click at [484, 132] on input "I, II, III and V only" at bounding box center [483, 135] width 7 height 7
radio input "true"
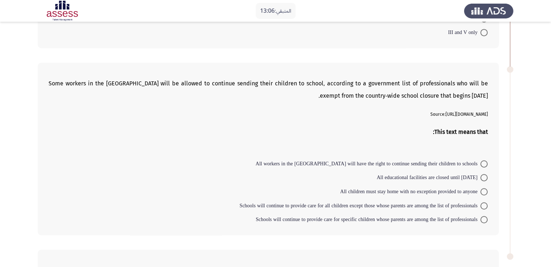
scroll to position [436, 0]
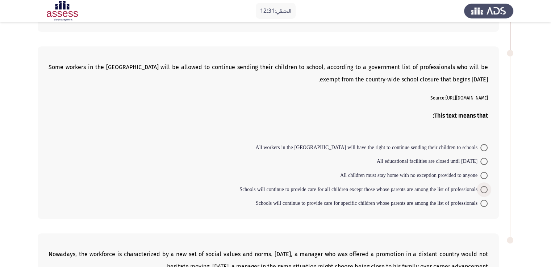
click at [485, 186] on span at bounding box center [483, 189] width 7 height 7
click at [485, 186] on input "Schools will continue to provide care for all children except those whose paren…" at bounding box center [483, 189] width 7 height 7
radio input "true"
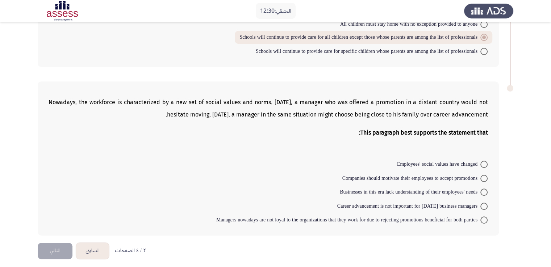
scroll to position [588, 0]
click at [481, 160] on span at bounding box center [483, 163] width 7 height 7
click at [481, 160] on input "Employees' social values have changed" at bounding box center [483, 163] width 7 height 7
radio input "true"
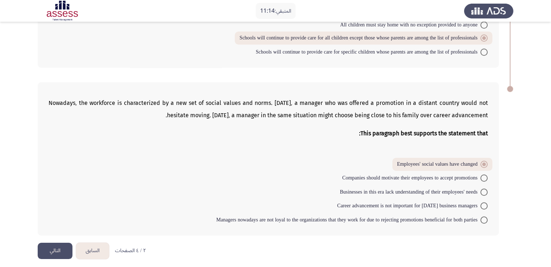
click at [54, 244] on button "التالي" at bounding box center [55, 251] width 35 height 16
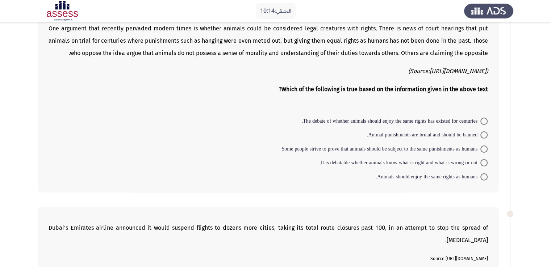
scroll to position [61, 0]
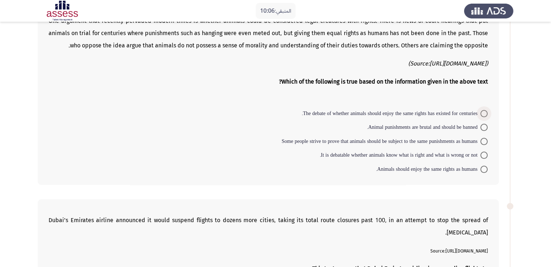
click at [483, 113] on span at bounding box center [483, 113] width 7 height 7
click at [483, 113] on input "The debate of whether animals should enjoy the same rights has existed for cent…" at bounding box center [483, 113] width 7 height 7
radio input "true"
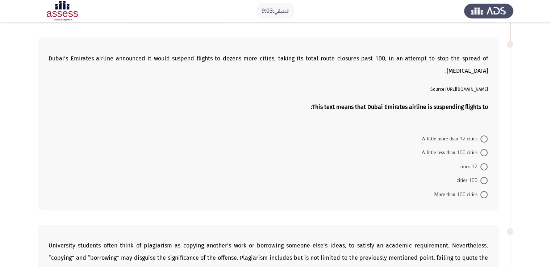
scroll to position [222, 0]
click at [485, 150] on span at bounding box center [483, 152] width 7 height 7
click at [485, 150] on input "A little less than 100 cities" at bounding box center [483, 152] width 7 height 7
radio input "true"
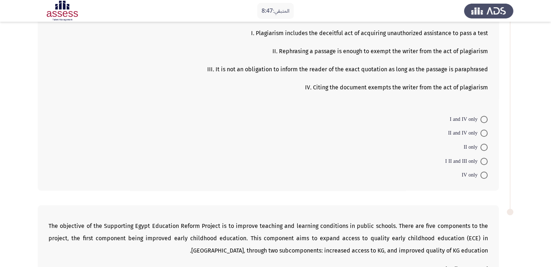
scroll to position [530, 0]
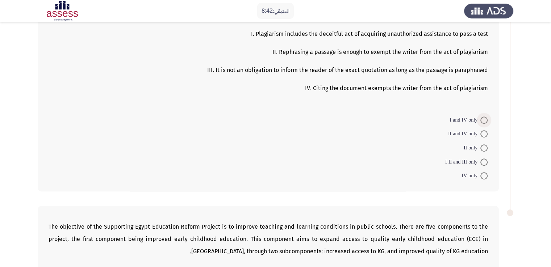
click at [483, 117] on span at bounding box center [483, 120] width 7 height 7
click at [483, 117] on input "I and IV only" at bounding box center [483, 120] width 7 height 7
radio input "true"
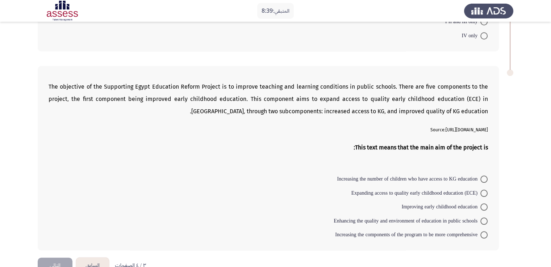
scroll to position [684, 0]
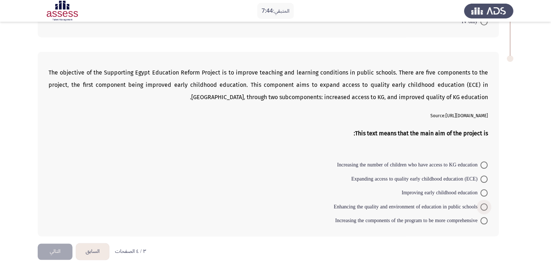
click at [487, 204] on span at bounding box center [483, 207] width 7 height 7
click at [487, 204] on input "Enhancing the quality and environment of education in public schools" at bounding box center [483, 207] width 7 height 7
radio input "true"
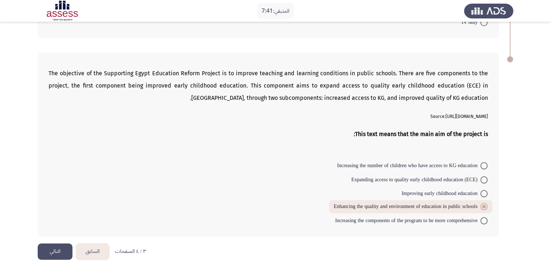
click at [59, 244] on button "التالي" at bounding box center [55, 252] width 35 height 16
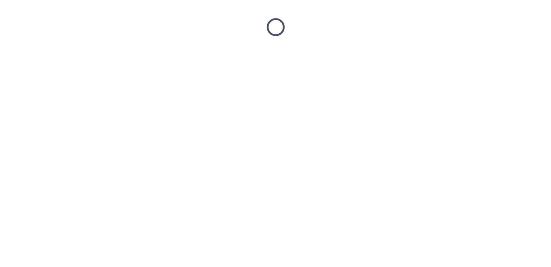
scroll to position [0, 0]
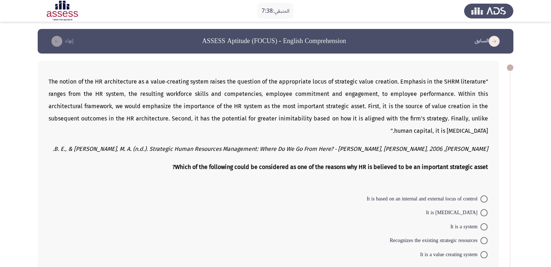
click at [58, 245] on form "It is based on an internal and external locus of control It is [MEDICAL_DATA] I…" at bounding box center [268, 227] width 439 height 70
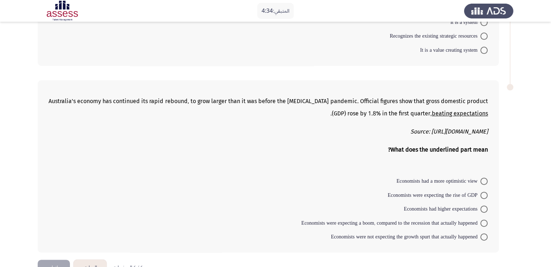
scroll to position [224, 0]
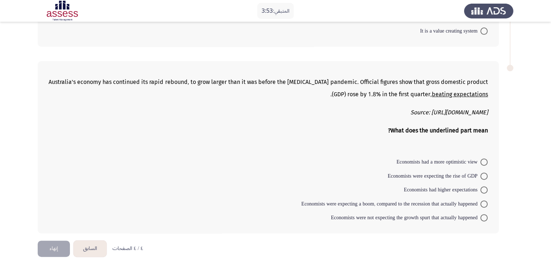
click at [329, 150] on div "Australia's economy has continued its rapid rebound, to grow larger than it was…" at bounding box center [268, 147] width 461 height 173
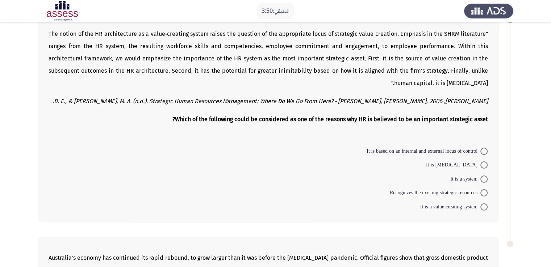
scroll to position [52, 0]
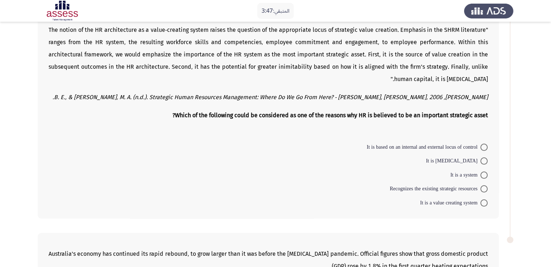
click at [485, 174] on span at bounding box center [483, 175] width 7 height 7
click at [485, 174] on input "It is a system" at bounding box center [483, 175] width 7 height 7
radio input "true"
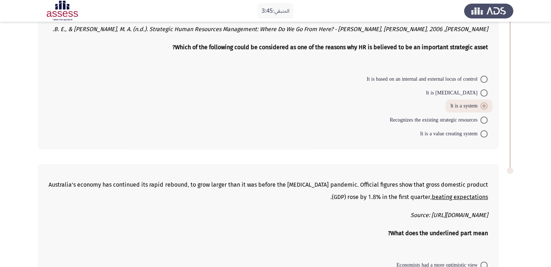
scroll to position [133, 0]
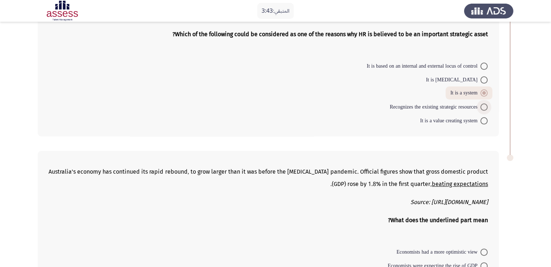
click at [484, 104] on span at bounding box center [483, 107] width 7 height 7
click at [484, 104] on input "Recognizes the existing strategic resources" at bounding box center [483, 107] width 7 height 7
radio input "true"
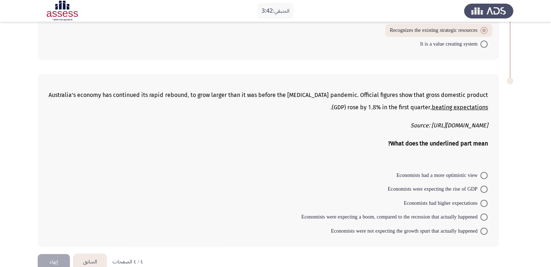
scroll to position [223, 0]
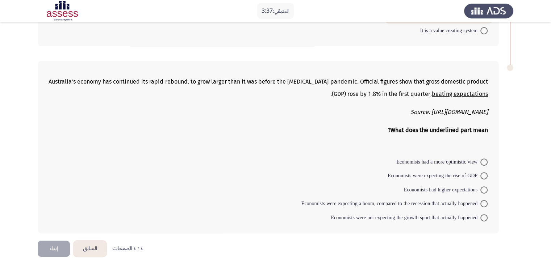
click at [482, 189] on span at bounding box center [483, 190] width 7 height 7
click at [482, 189] on input "Economists had higher expectations" at bounding box center [483, 190] width 7 height 7
radio input "true"
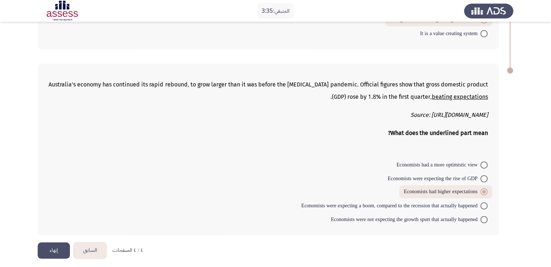
scroll to position [222, 0]
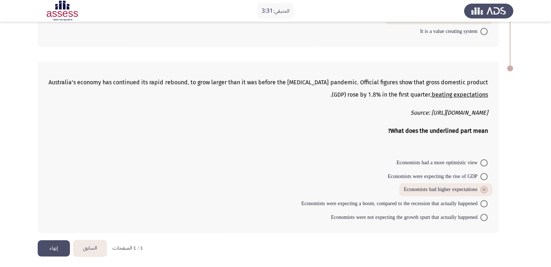
click at [57, 245] on button "إنهاء" at bounding box center [54, 249] width 32 height 16
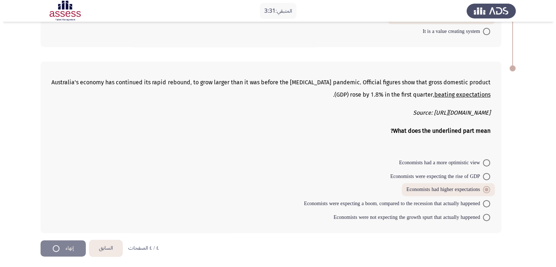
scroll to position [0, 0]
